Goal: Information Seeking & Learning: Learn about a topic

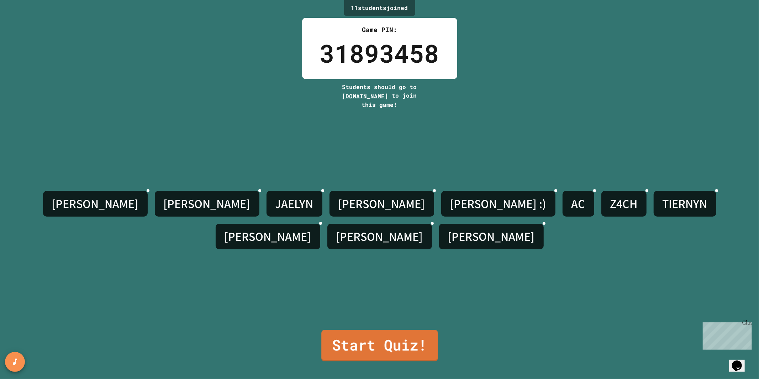
click at [372, 337] on link "Start Quiz!" at bounding box center [380, 345] width 116 height 31
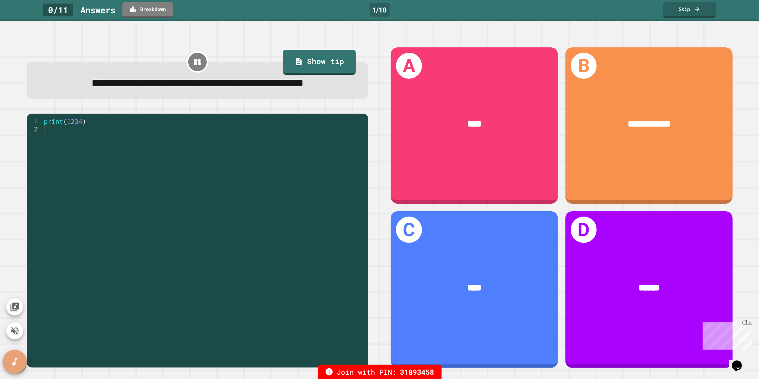
click at [10, 362] on icon "SpeedDial basic example" at bounding box center [15, 361] width 10 height 10
click at [692, 10] on link "Skip" at bounding box center [690, 9] width 54 height 17
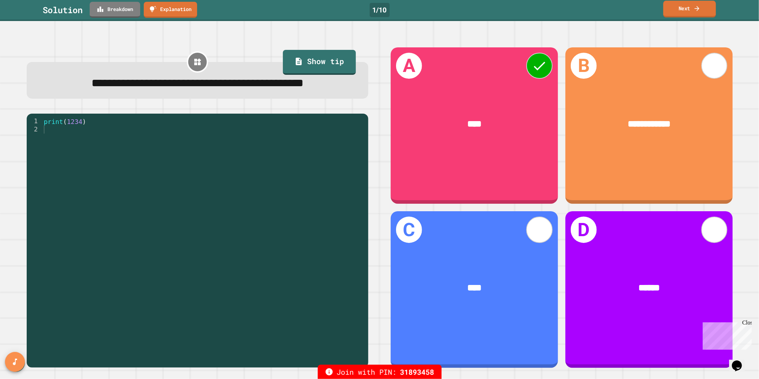
click at [692, 8] on link "Next" at bounding box center [690, 9] width 53 height 17
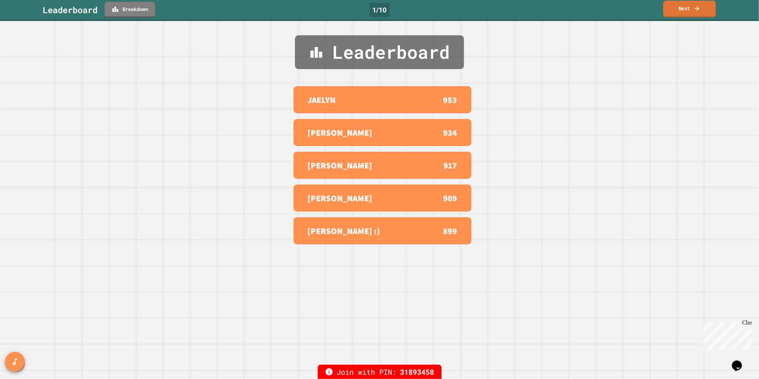
click at [692, 7] on link "Next" at bounding box center [690, 9] width 53 height 17
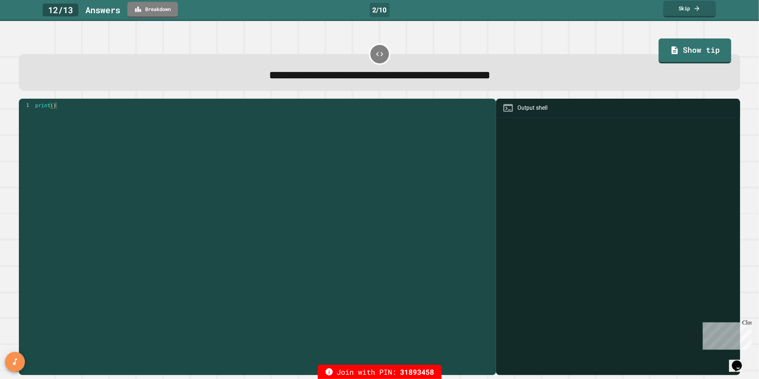
click at [692, 7] on link "Skip" at bounding box center [690, 9] width 53 height 17
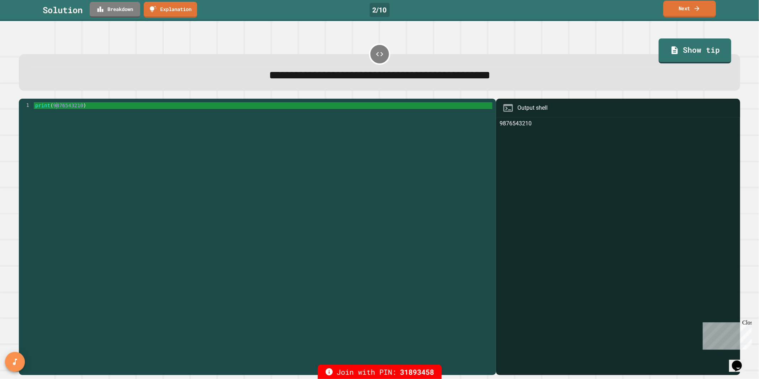
click at [692, 8] on link "Next" at bounding box center [690, 9] width 53 height 17
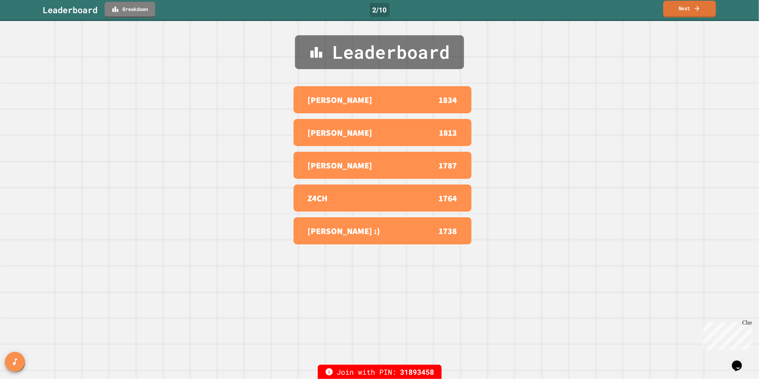
click at [692, 8] on link "Next" at bounding box center [690, 9] width 53 height 17
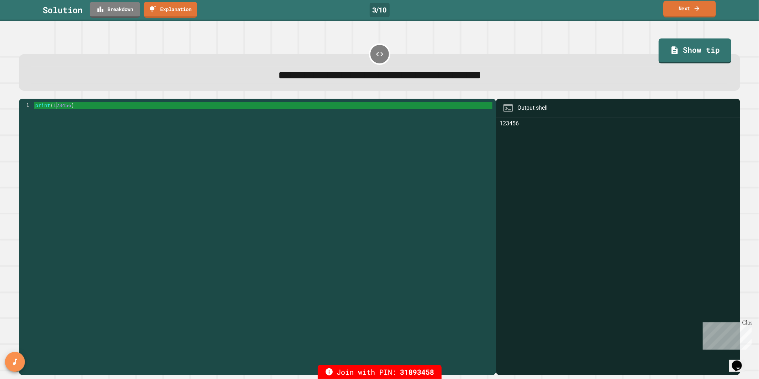
click at [692, 8] on link "Next" at bounding box center [690, 9] width 53 height 17
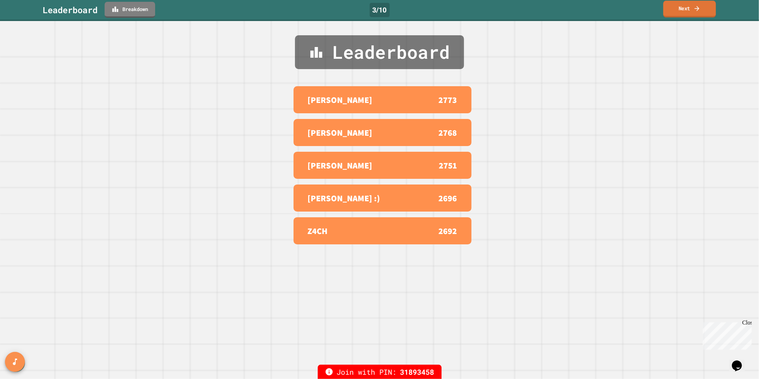
click at [692, 8] on link "Next" at bounding box center [690, 9] width 53 height 17
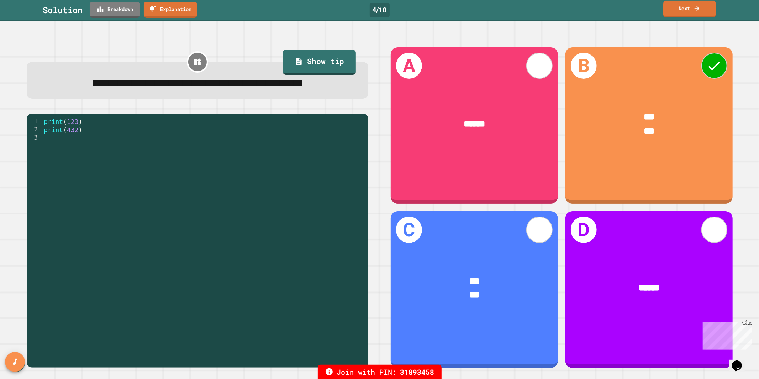
click at [692, 8] on link "Next" at bounding box center [690, 9] width 53 height 17
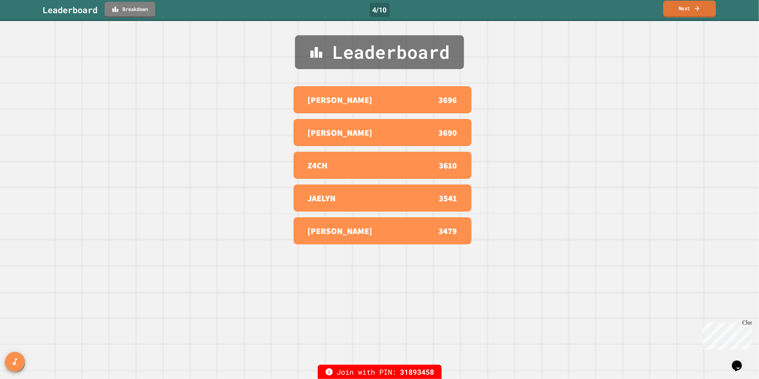
click at [692, 8] on link "Next" at bounding box center [690, 9] width 53 height 17
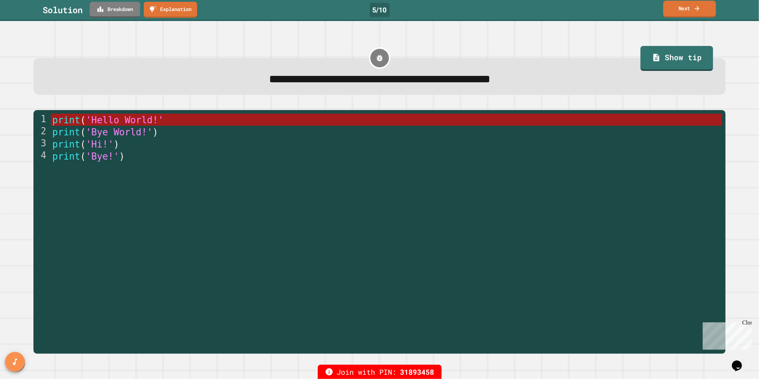
click at [692, 8] on link "Next" at bounding box center [690, 9] width 53 height 17
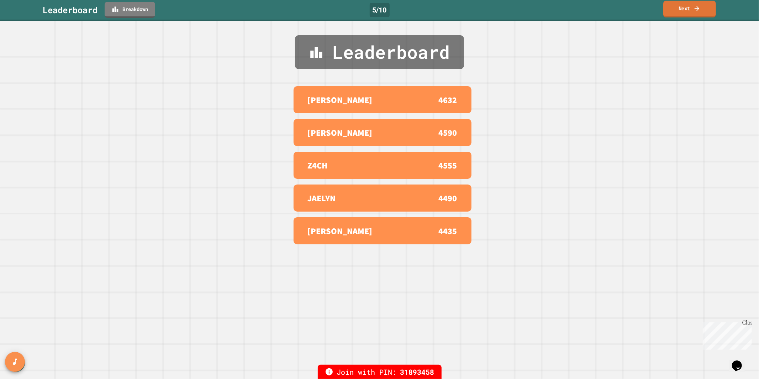
click at [692, 8] on link "Next" at bounding box center [690, 9] width 53 height 17
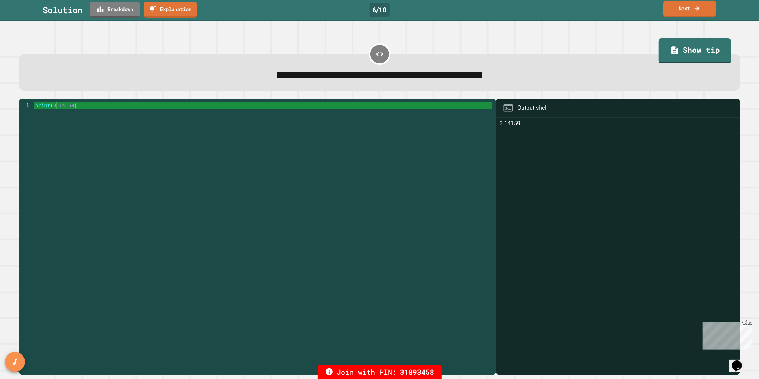
click at [692, 8] on link "Next" at bounding box center [690, 9] width 53 height 17
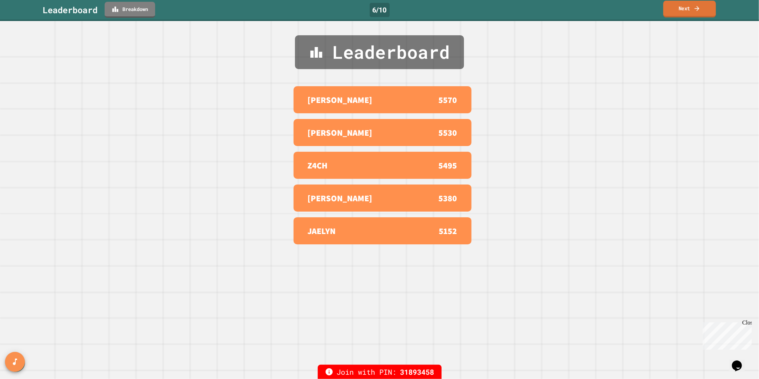
click at [692, 8] on link "Next" at bounding box center [690, 9] width 53 height 17
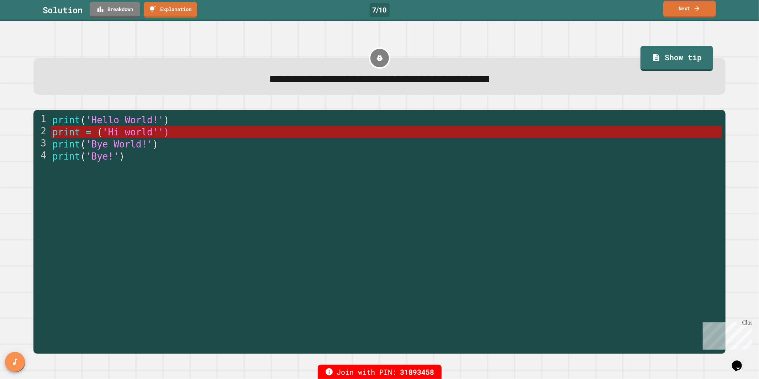
click at [692, 8] on link "Next" at bounding box center [690, 9] width 53 height 17
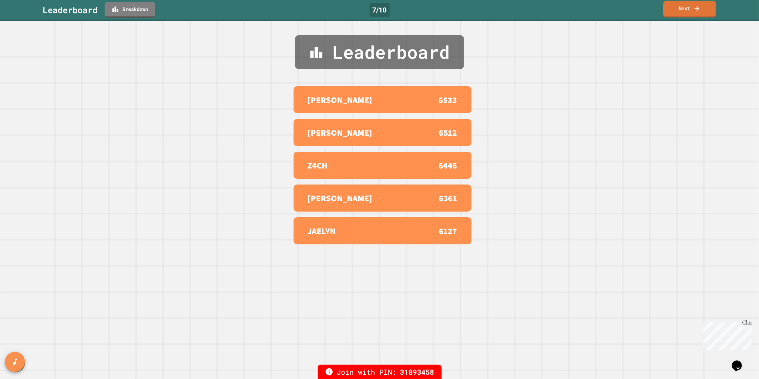
click at [692, 8] on link "Next" at bounding box center [690, 9] width 53 height 17
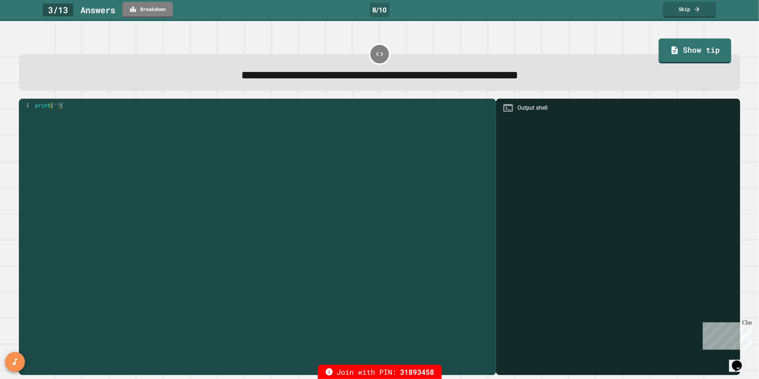
click at [42, 105] on div "print ( '' )" at bounding box center [263, 240] width 459 height 277
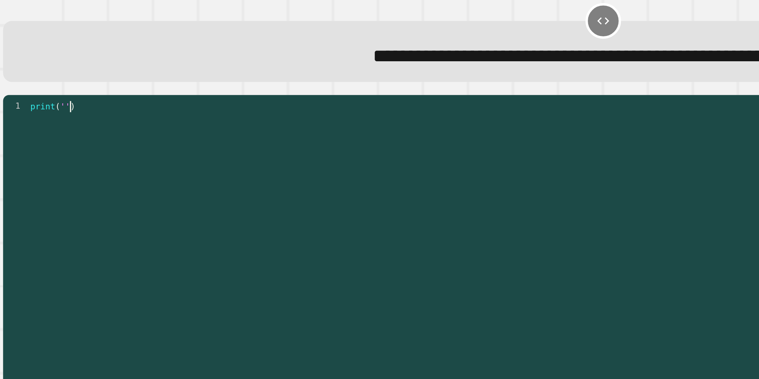
click at [59, 109] on div "print ( '' )" at bounding box center [263, 240] width 459 height 277
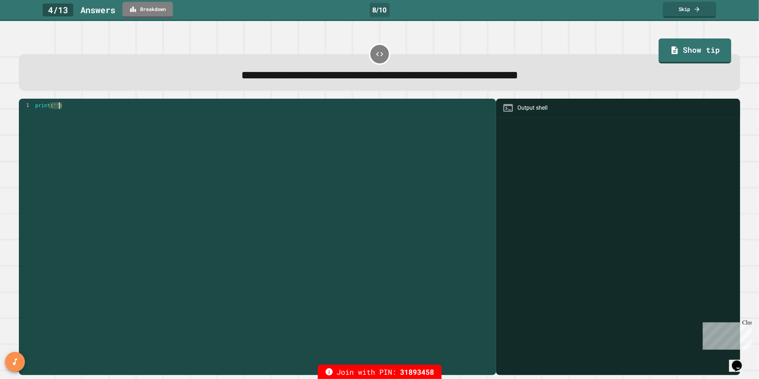
type textarea "**********"
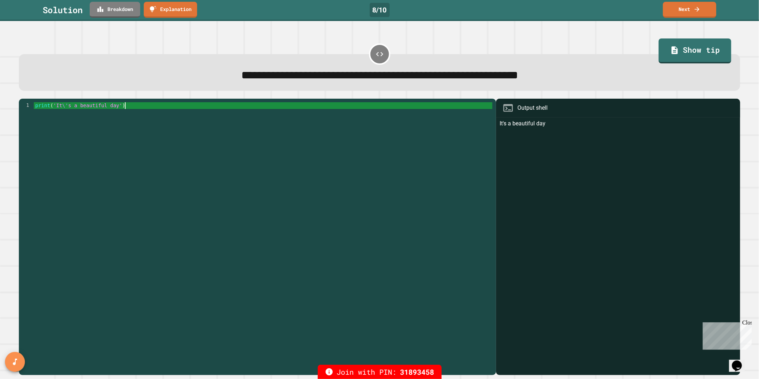
click at [151, 120] on div "print ( 'It \' s a beautiful day' )" at bounding box center [263, 240] width 459 height 277
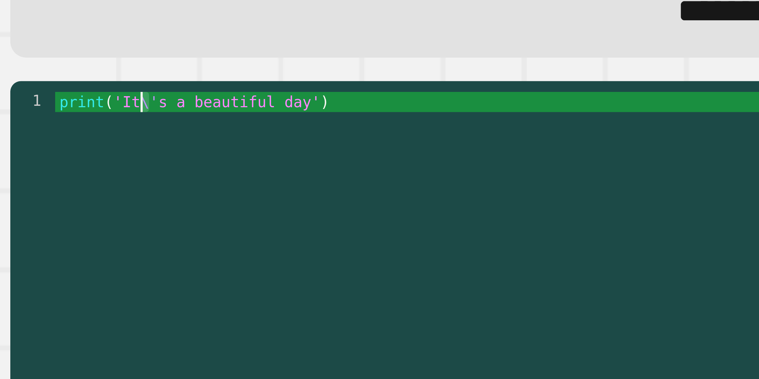
click at [63, 108] on div "print ( 'It \' s a beautiful day' )" at bounding box center [263, 240] width 459 height 277
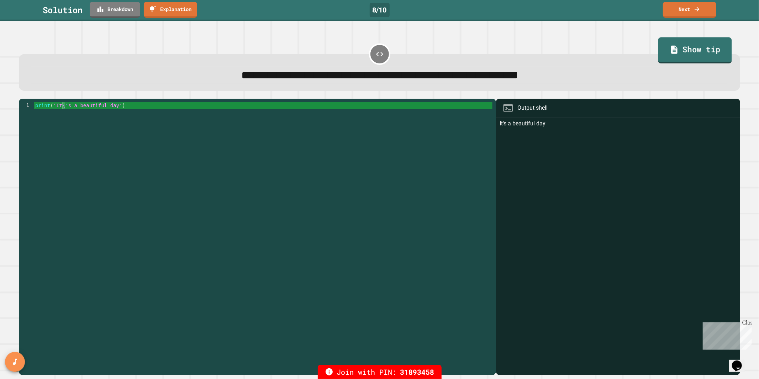
click at [709, 46] on link "Show tip" at bounding box center [695, 50] width 74 height 26
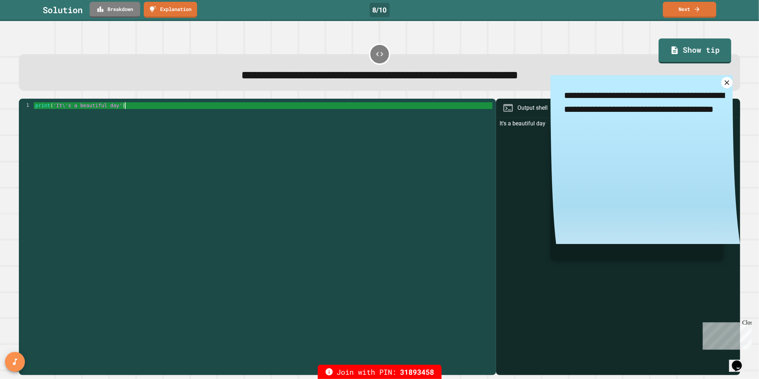
click at [415, 158] on div "print ( 'It \' s a beautiful day' )" at bounding box center [263, 240] width 459 height 277
click at [688, 12] on link "Next" at bounding box center [690, 9] width 54 height 17
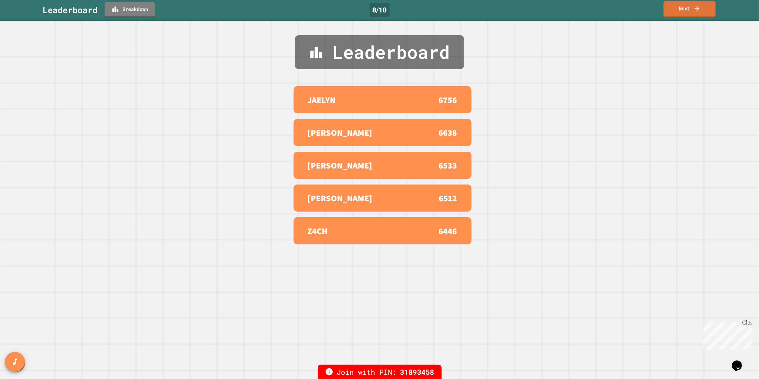
click at [678, 12] on link "Next" at bounding box center [690, 9] width 52 height 17
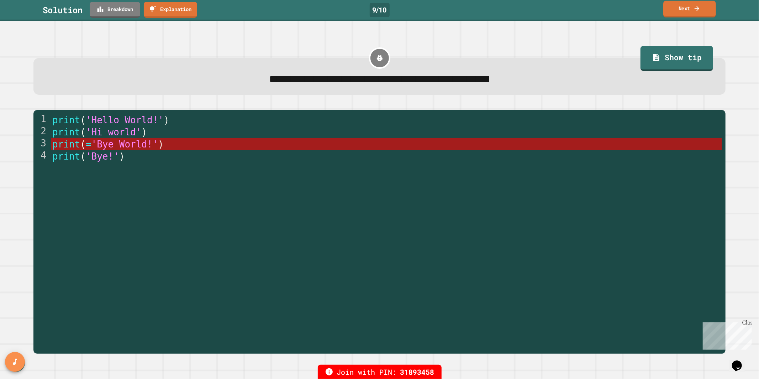
click at [678, 12] on link "Next" at bounding box center [690, 9] width 53 height 17
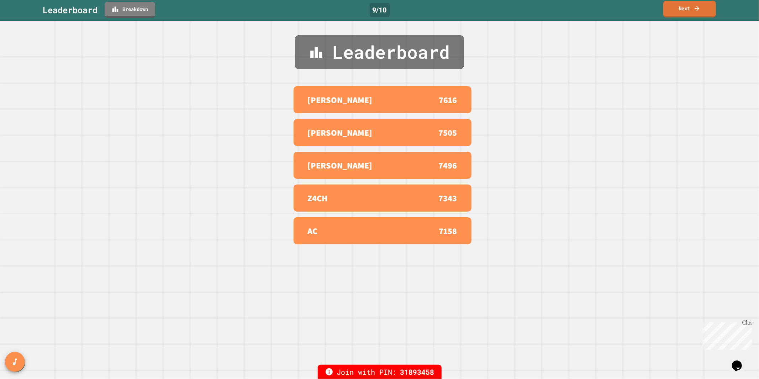
click at [678, 11] on link "Next" at bounding box center [690, 9] width 53 height 17
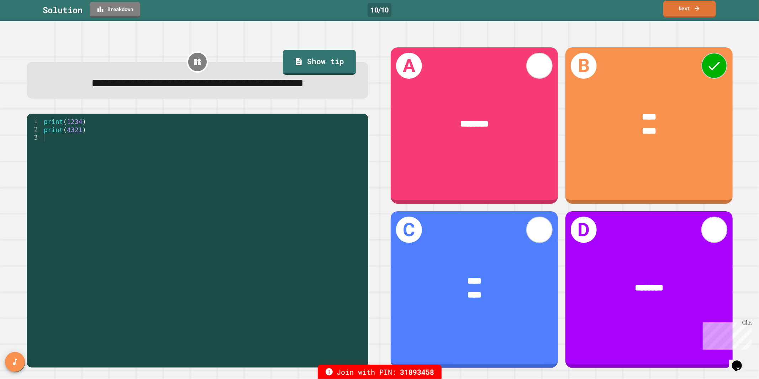
click at [678, 11] on link "Next" at bounding box center [690, 9] width 53 height 17
